Goal: Task Accomplishment & Management: Complete application form

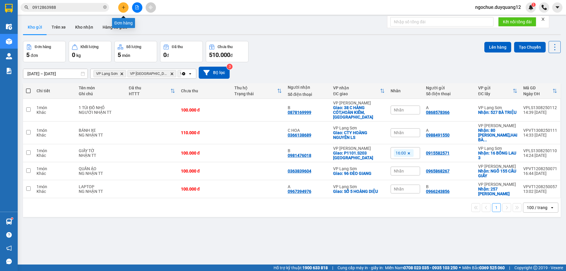
click at [124, 10] on button at bounding box center [123, 7] width 10 height 10
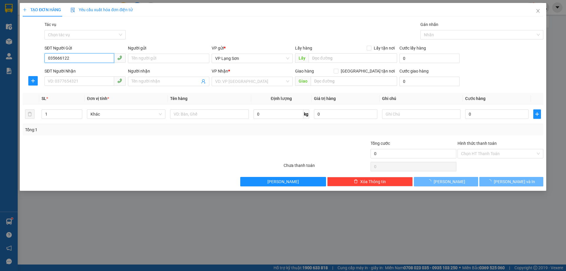
type input "0356661225"
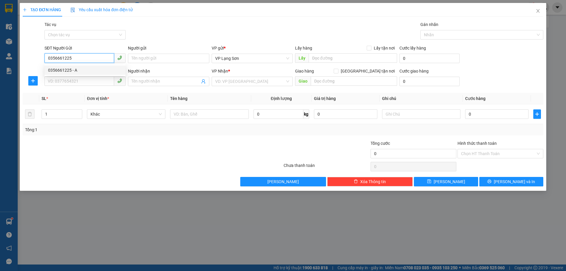
click at [115, 70] on div "0356661225 - A" at bounding box center [85, 70] width 74 height 6
type input "A"
checkbox input "true"
type input "28 BẾN BẮC"
type input "0356661225"
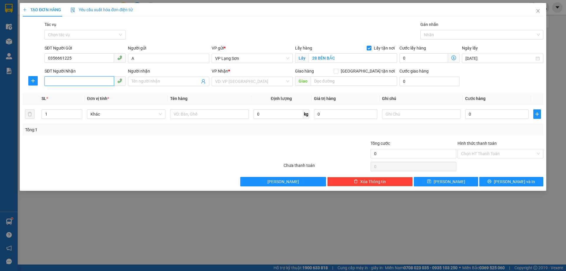
click at [85, 81] on input "SĐT Người Nhận" at bounding box center [80, 80] width 70 height 9
click at [338, 70] on span at bounding box center [336, 71] width 5 height 5
click at [338, 70] on input "[GEOGRAPHIC_DATA] tận nơi" at bounding box center [336, 71] width 4 height 4
checkbox input "true"
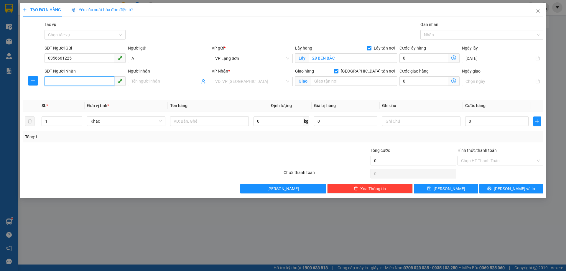
click at [86, 84] on input "SĐT Người Nhận" at bounding box center [80, 80] width 70 height 9
click at [73, 94] on div "0988634268 - B" at bounding box center [85, 93] width 74 height 6
type input "0988634268"
type input "B"
type input "292 [GEOGRAPHIC_DATA],[GEOGRAPHIC_DATA],[GEOGRAPHIC_DATA]"
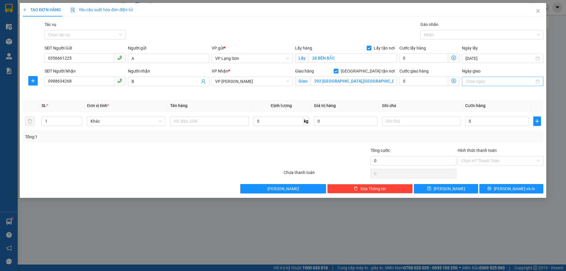
click at [498, 82] on input "Ngày giao" at bounding box center [500, 81] width 69 height 6
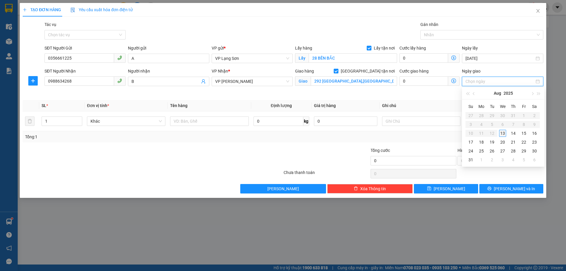
type input "[DATE]"
click at [503, 131] on div "13" at bounding box center [502, 133] width 7 height 7
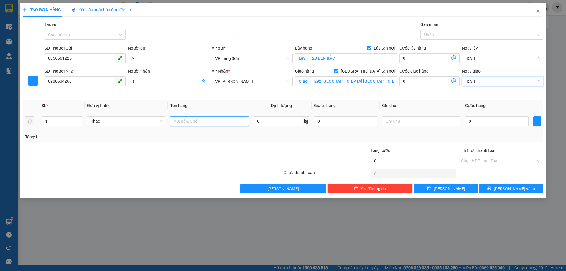
click at [201, 123] on input "text" at bounding box center [209, 120] width 78 height 9
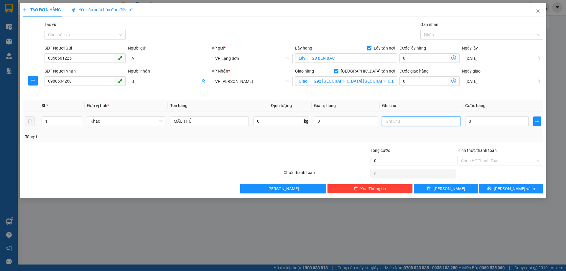
click at [395, 118] on input "text" at bounding box center [421, 120] width 78 height 9
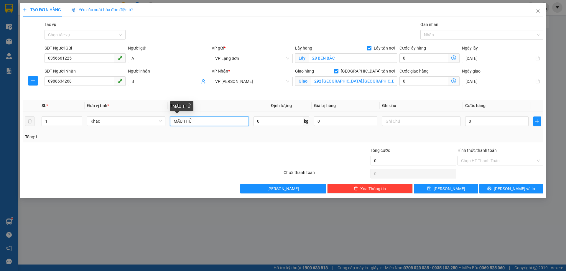
click at [222, 121] on input "MẪU THỬ" at bounding box center [209, 120] width 78 height 9
type input "MẪU MÁU"
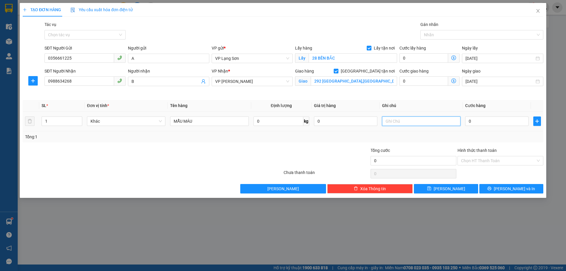
click at [408, 119] on input "text" at bounding box center [421, 120] width 78 height 9
type input "NG NHẬN TT"
type input "1"
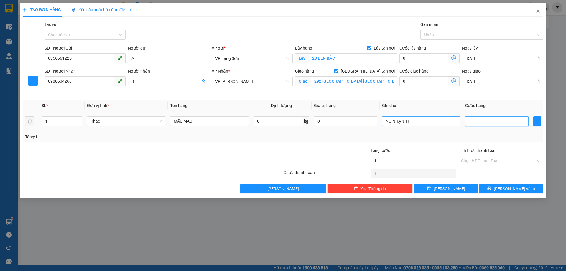
type input "10"
type input "100"
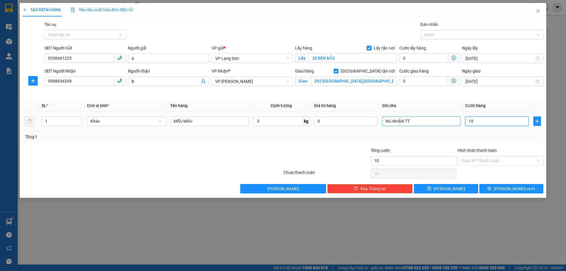
type input "100"
type input "1.000"
type input "10.000"
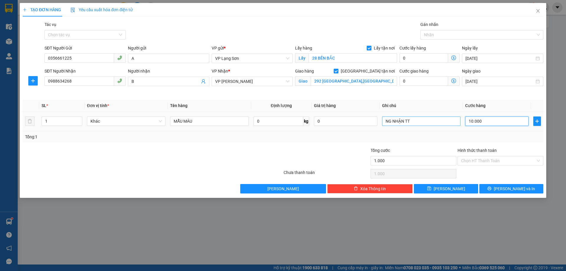
type input "10.000"
type input "100.000"
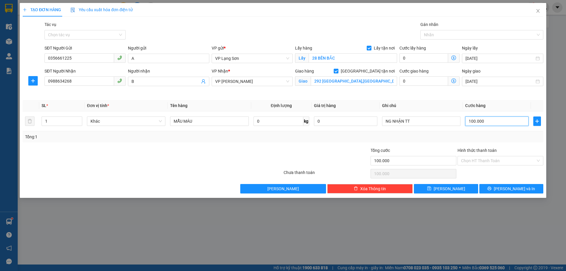
type input "100.000"
click at [467, 145] on div "Transit Pickup Surcharge Ids Transit Deliver Surcharge Ids Transit Deliver Surc…" at bounding box center [283, 107] width 521 height 172
click at [444, 189] on button "[PERSON_NAME]" at bounding box center [446, 188] width 64 height 9
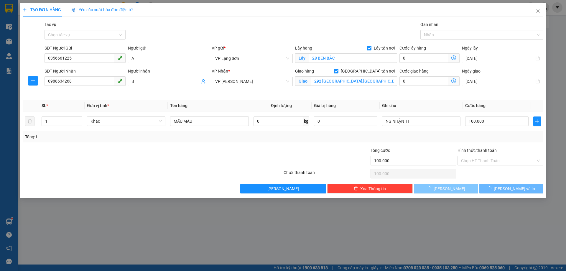
checkbox input "false"
type input "0"
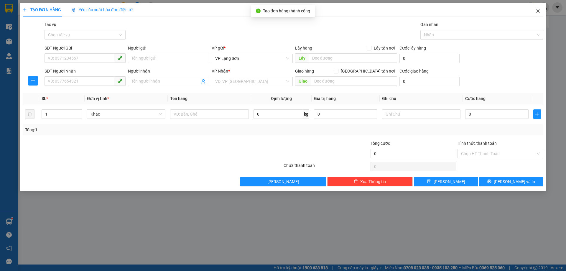
click at [540, 10] on icon "close" at bounding box center [538, 11] width 5 height 5
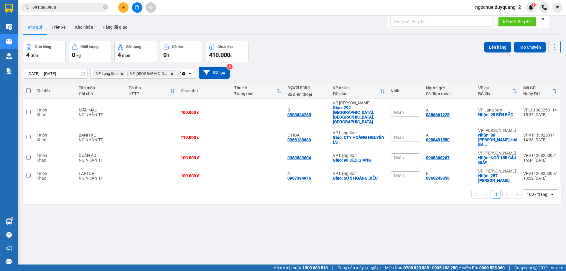
click at [404, 108] on div "Nhãn" at bounding box center [405, 112] width 29 height 9
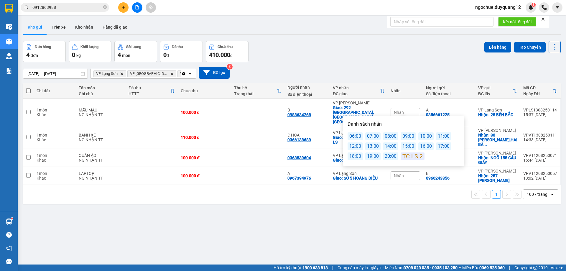
click at [440, 147] on div "17:00" at bounding box center [443, 146] width 15 height 8
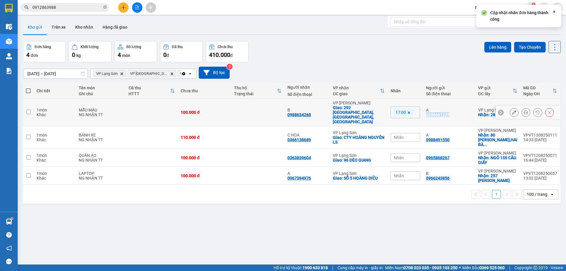
drag, startPoint x: 458, startPoint y: 109, endPoint x: 424, endPoint y: 110, distance: 33.6
click at [424, 110] on td "A 0356661225" at bounding box center [449, 112] width 52 height 27
checkbox input "true"
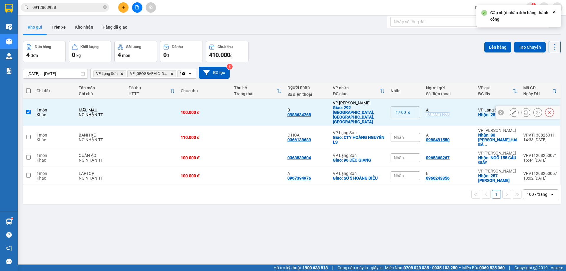
copy div "0356661225"
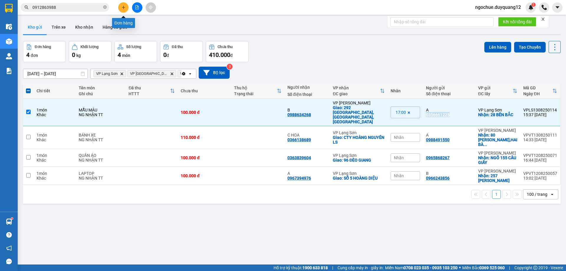
click at [124, 9] on icon "plus" at bounding box center [123, 7] width 4 height 4
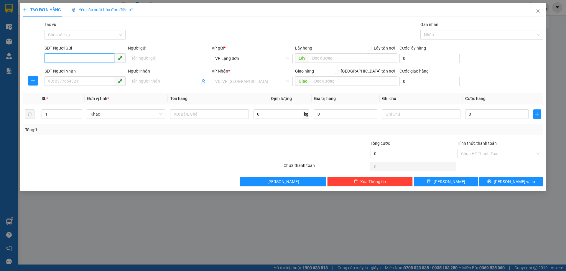
click at [93, 58] on input "SĐT Người Gửi" at bounding box center [80, 57] width 70 height 9
click at [162, 58] on input "Người gửi" at bounding box center [168, 58] width 81 height 9
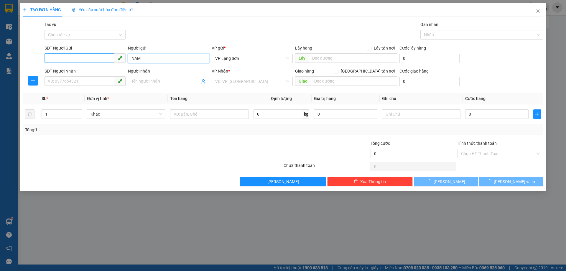
type input "NAM"
click at [87, 54] on input "SĐT Người Gửi" at bounding box center [80, 57] width 70 height 9
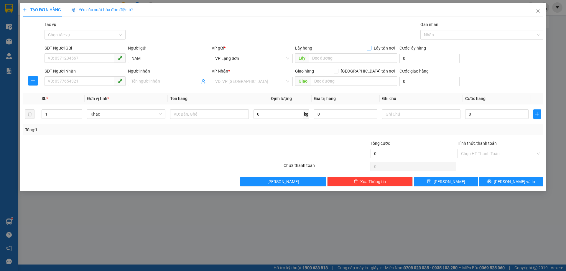
click at [371, 48] on input "Lấy tận nơi" at bounding box center [369, 48] width 4 height 4
checkbox input "true"
click at [72, 56] on input "SĐT Người Gửi" at bounding box center [80, 57] width 70 height 9
type input "0986888568"
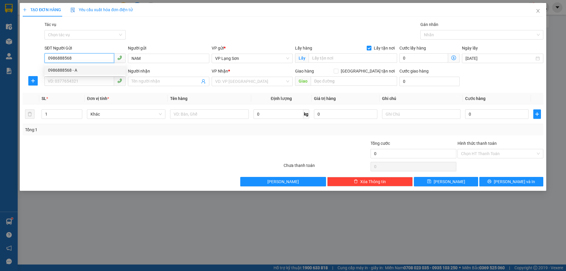
click at [84, 74] on div "0986888568 - A" at bounding box center [85, 69] width 81 height 9
type input "A"
type input "512 MINH KHAI"
type input "0986888568"
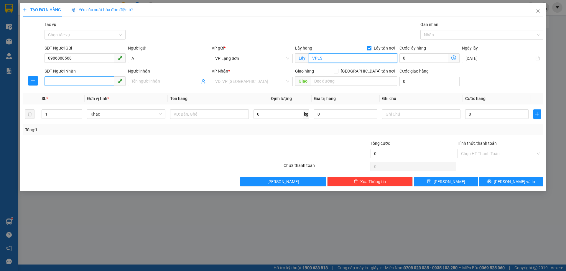
type input "VPLS"
click at [95, 81] on input "SĐT Người Nhận" at bounding box center [80, 80] width 70 height 9
click at [338, 71] on input "[GEOGRAPHIC_DATA] tận nơi" at bounding box center [336, 71] width 4 height 4
checkbox input "true"
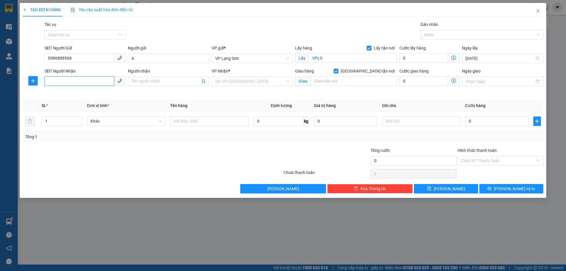
click at [86, 83] on input "SĐT Người Nhận" at bounding box center [80, 80] width 70 height 9
type input "0912213262"
click at [172, 79] on input "Người nhận" at bounding box center [165, 81] width 68 height 6
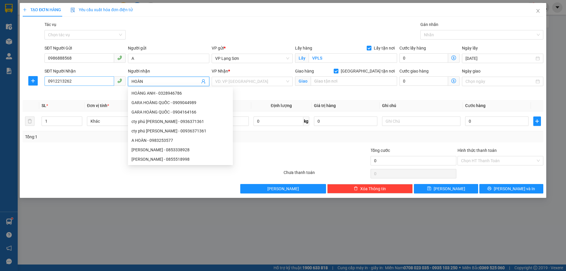
type input "HOÀN"
click at [76, 81] on input "0912213262" at bounding box center [80, 80] width 70 height 9
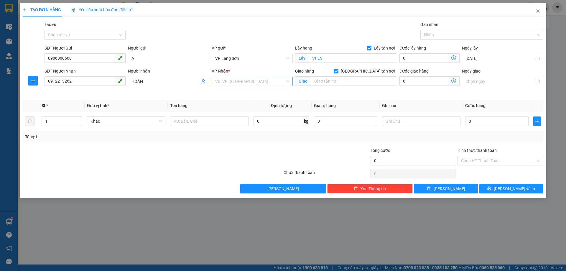
click at [234, 81] on input "search" at bounding box center [250, 81] width 70 height 9
click at [237, 93] on div "VP [PERSON_NAME]" at bounding box center [252, 93] width 74 height 6
click at [336, 81] on input "text" at bounding box center [354, 80] width 86 height 9
type input "1"
type input "753 [PERSON_NAME]"
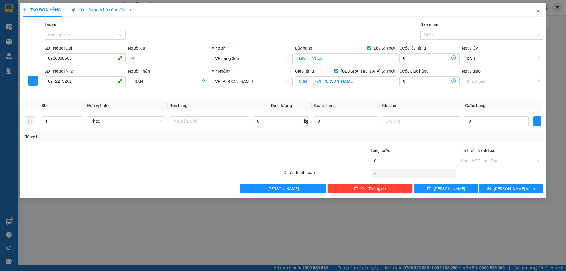
click at [491, 86] on div at bounding box center [502, 81] width 81 height 9
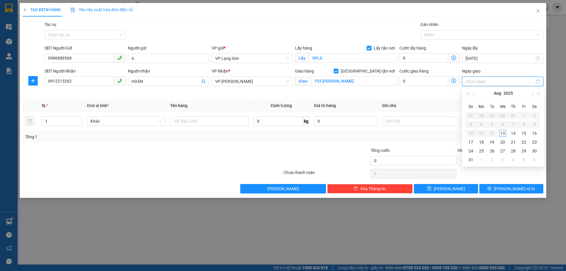
click at [495, 81] on input "Ngày giao" at bounding box center [500, 81] width 69 height 6
type input "[DATE]"
click at [503, 136] on div "13" at bounding box center [502, 133] width 7 height 7
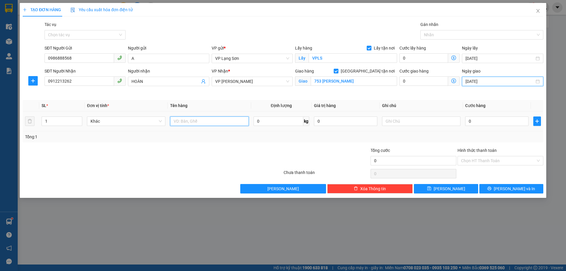
click at [198, 124] on input "text" at bounding box center [209, 120] width 78 height 9
click at [177, 122] on input "4 KIỆN LINH KIỆN" at bounding box center [209, 120] width 78 height 9
type input "3 KIỆN LINH KIỆN"
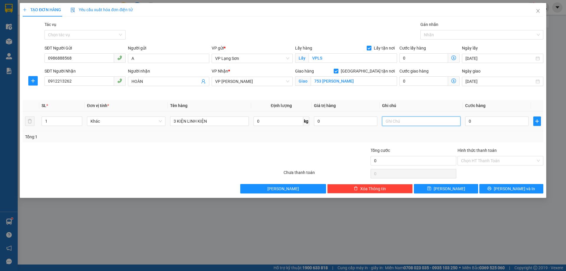
click at [411, 120] on input "text" at bounding box center [421, 120] width 78 height 9
click at [481, 120] on input "0" at bounding box center [496, 120] width 63 height 9
click at [437, 119] on input "text" at bounding box center [421, 120] width 78 height 9
type input "2"
type input "NG GỬI TT"
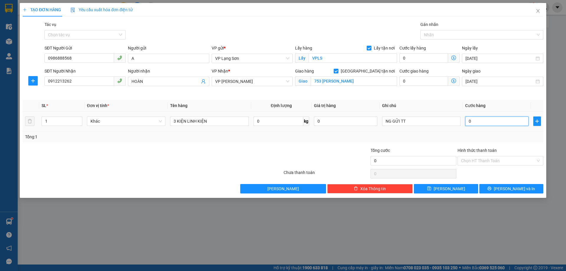
click at [482, 124] on input "0" at bounding box center [496, 120] width 63 height 9
type input "2"
type input "20"
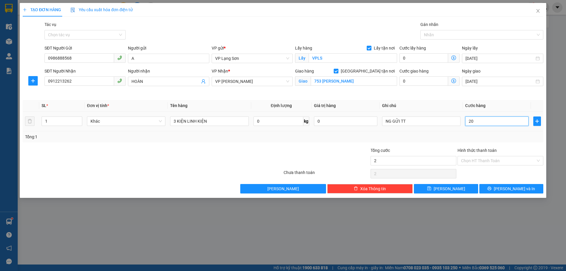
type input "20"
type input "200"
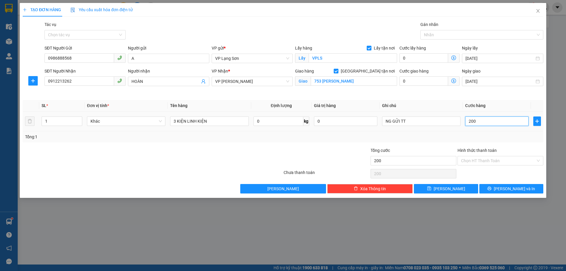
type input "2.000"
type input "20.000"
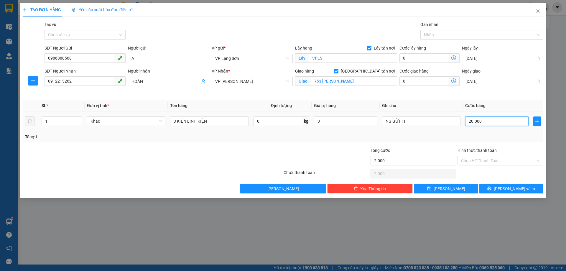
type input "20.000"
type input "200.000"
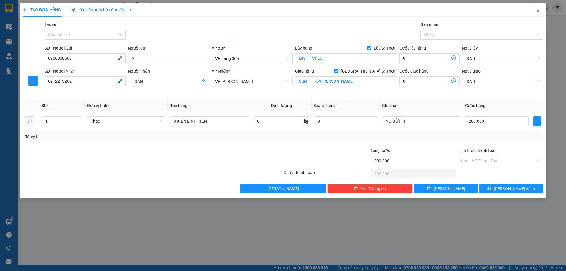
click at [429, 150] on div "Tổng cước" at bounding box center [414, 151] width 86 height 9
click at [416, 120] on input "NG GỬI TT" at bounding box center [421, 120] width 78 height 9
type input "NG GỬI TT ( CK LAN [DATE] 15:49)"
click at [451, 189] on span "[PERSON_NAME]" at bounding box center [450, 188] width 32 height 6
checkbox input "false"
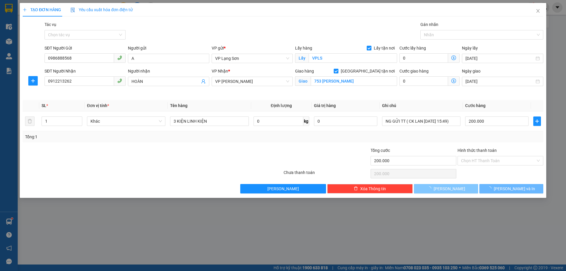
checkbox input "false"
type input "0"
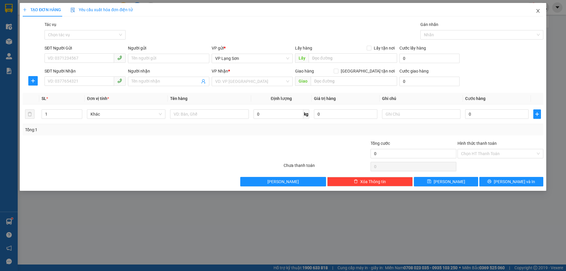
click at [539, 12] on icon "close" at bounding box center [537, 11] width 3 height 4
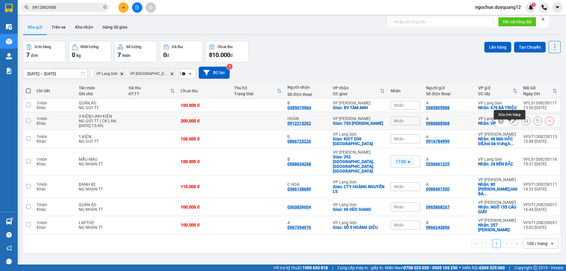
click at [512, 123] on icon at bounding box center [514, 121] width 4 height 4
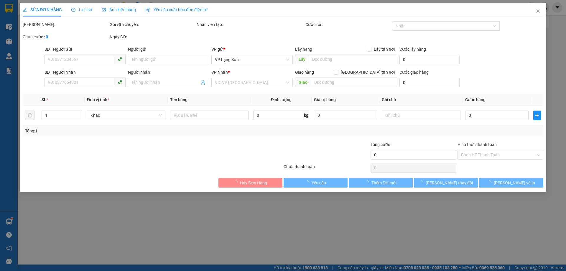
type input "0986888568"
type input "A"
checkbox input "true"
type input "VPLS"
type input "0912213262"
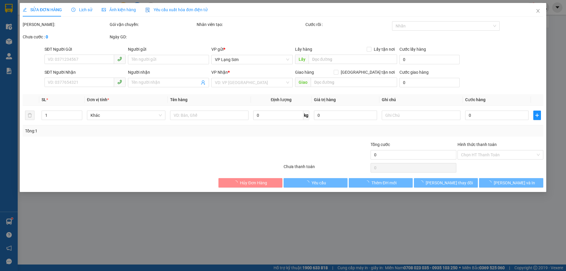
type input "HOÀN"
checkbox input "true"
type input "753 [PERSON_NAME]"
type input "200.000"
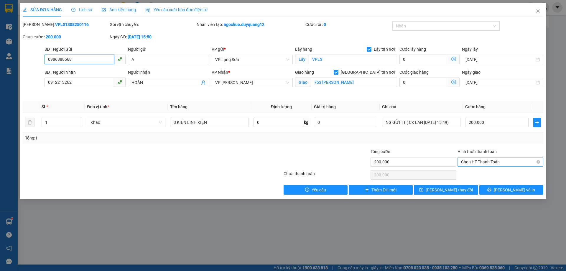
click at [491, 161] on span "Chọn HT Thanh Toán" at bounding box center [500, 161] width 79 height 9
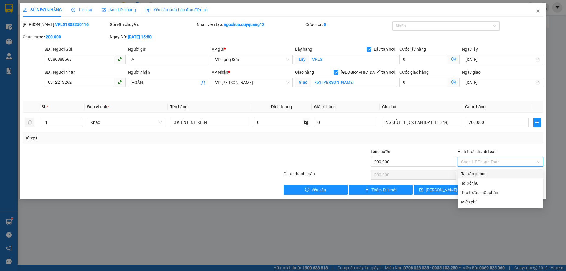
click at [489, 175] on div "Tại văn phòng" at bounding box center [500, 173] width 79 height 6
type input "0"
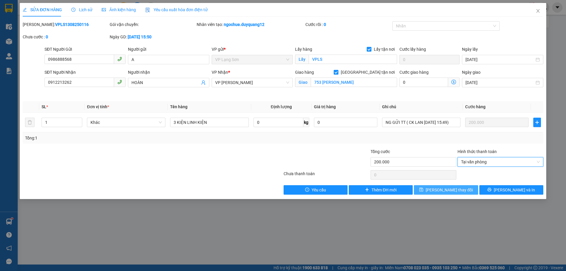
click at [452, 189] on span "[PERSON_NAME] thay đổi" at bounding box center [449, 190] width 47 height 6
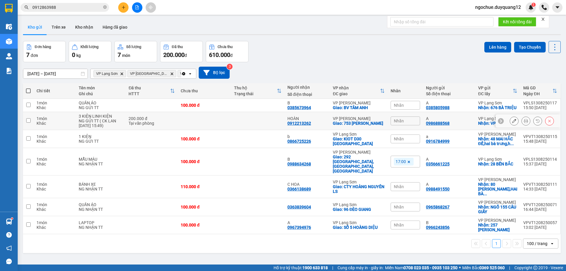
click at [29, 123] on input "checkbox" at bounding box center [28, 120] width 4 height 4
checkbox input "true"
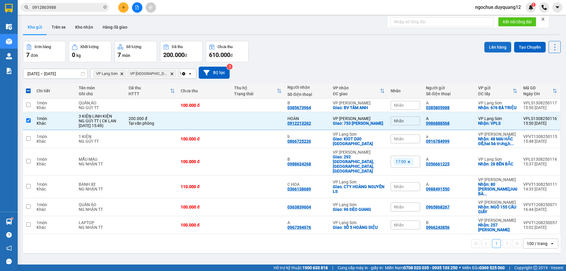
click at [498, 46] on button "Lên hàng" at bounding box center [497, 47] width 27 height 11
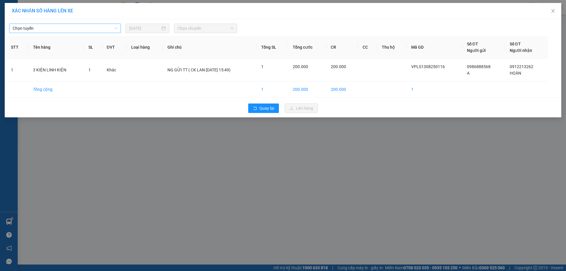
click at [94, 28] on span "Chọn tuyến" at bounding box center [65, 28] width 105 height 9
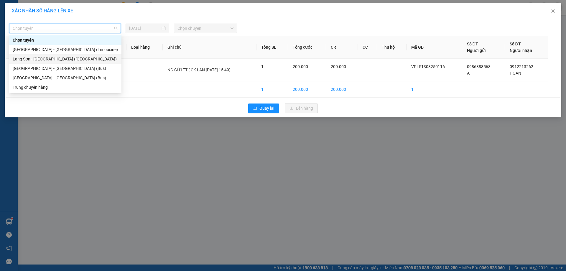
click at [55, 56] on div "Lạng Sơn - [GEOGRAPHIC_DATA] ([GEOGRAPHIC_DATA])" at bounding box center [65, 59] width 105 height 6
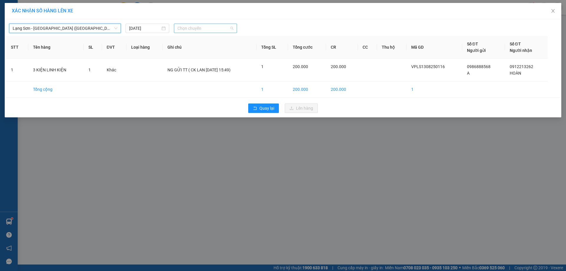
click at [214, 30] on span "Chọn chuyến" at bounding box center [205, 28] width 56 height 9
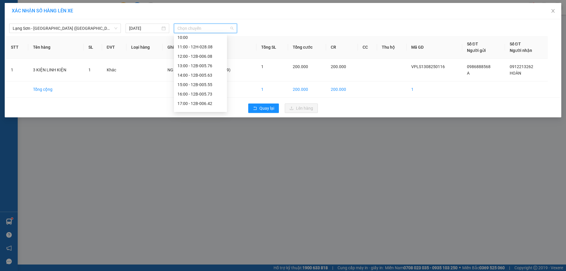
scroll to position [72, 0]
click at [194, 92] on div "16:00 - 12B-005.73" at bounding box center [200, 91] width 46 height 6
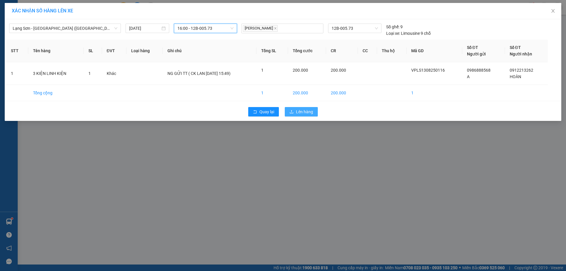
click at [306, 112] on span "Lên hàng" at bounding box center [304, 111] width 17 height 6
